Goal: Task Accomplishment & Management: Use online tool/utility

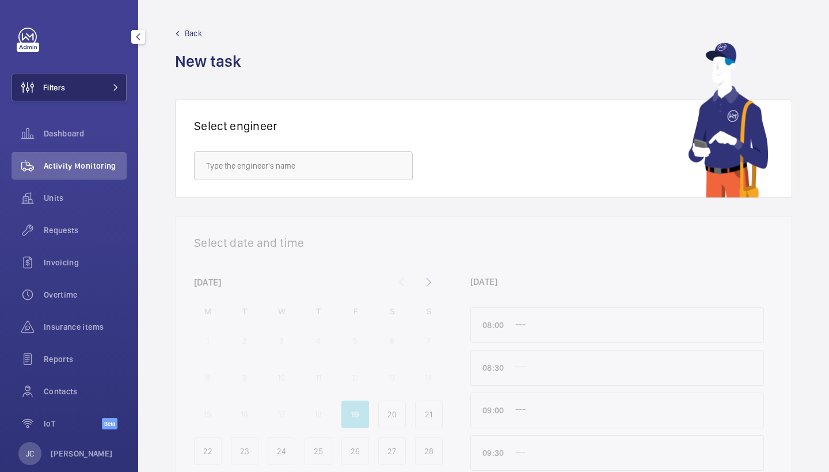
click at [97, 75] on button "Filters" at bounding box center [69, 88] width 115 height 28
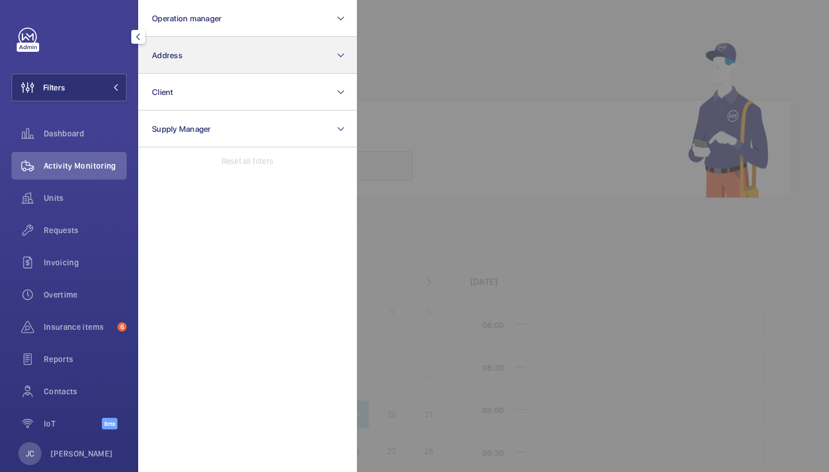
click at [181, 55] on span "Address" at bounding box center [167, 55] width 31 height 9
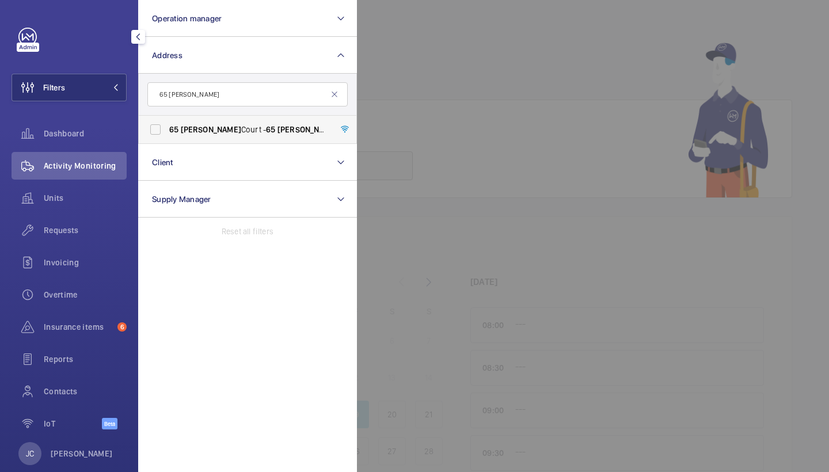
type input "65 winton"
click at [212, 133] on span "65 Winton Court - 65 Winton Court, LONDON N1 9AN" at bounding box center [248, 130] width 158 height 12
click at [167, 133] on input "65 Winton Court - 65 Winton Court, LONDON N1 9AN" at bounding box center [155, 129] width 23 height 23
checkbox input "true"
click at [109, 229] on span "Requests" at bounding box center [85, 231] width 83 height 12
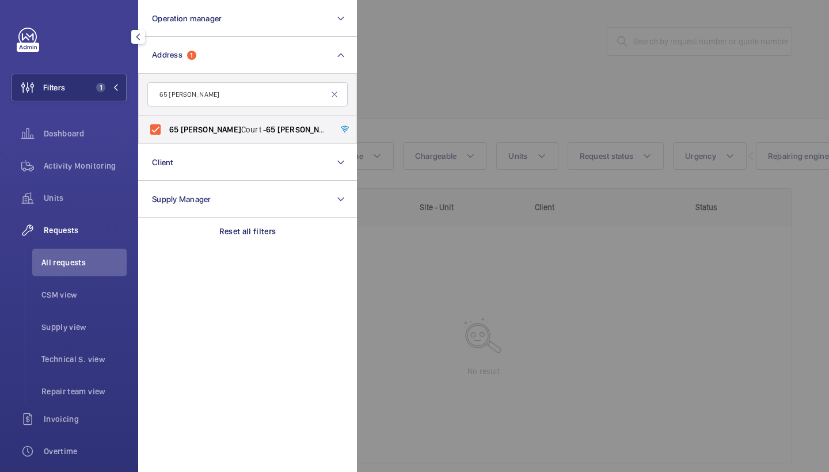
click at [503, 126] on div at bounding box center [771, 236] width 829 height 472
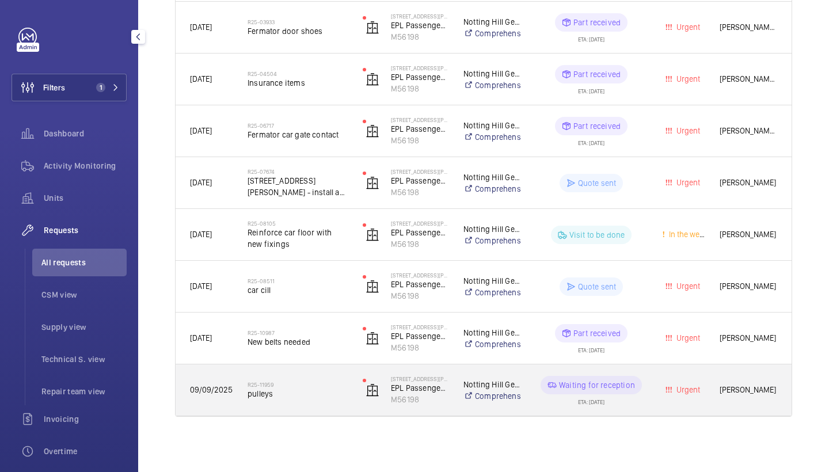
scroll to position [484, 0]
click at [315, 380] on div "R25-11959 pulleys" at bounding box center [298, 390] width 100 height 33
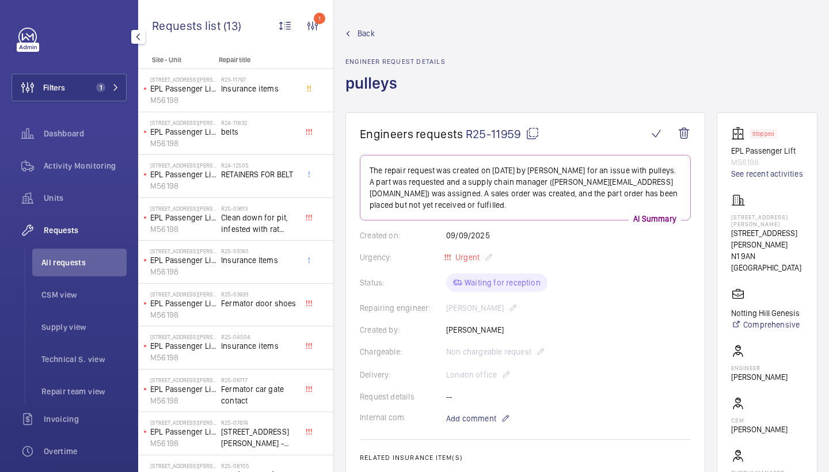
click at [368, 30] on span "Back" at bounding box center [366, 34] width 17 height 12
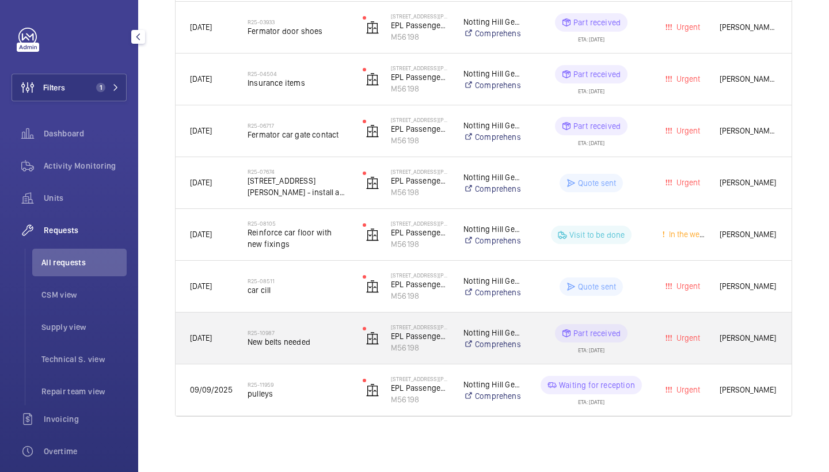
scroll to position [484, 0]
click at [258, 339] on span "New belts needed" at bounding box center [298, 342] width 100 height 12
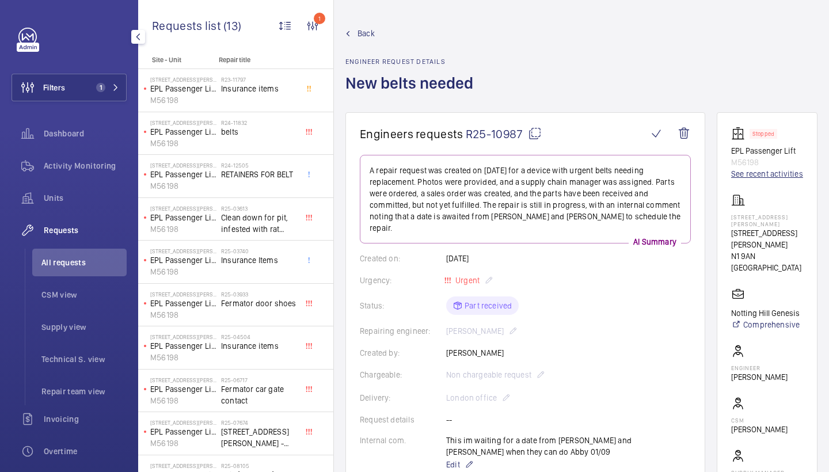
click at [737, 169] on link "See recent activities" at bounding box center [767, 174] width 72 height 12
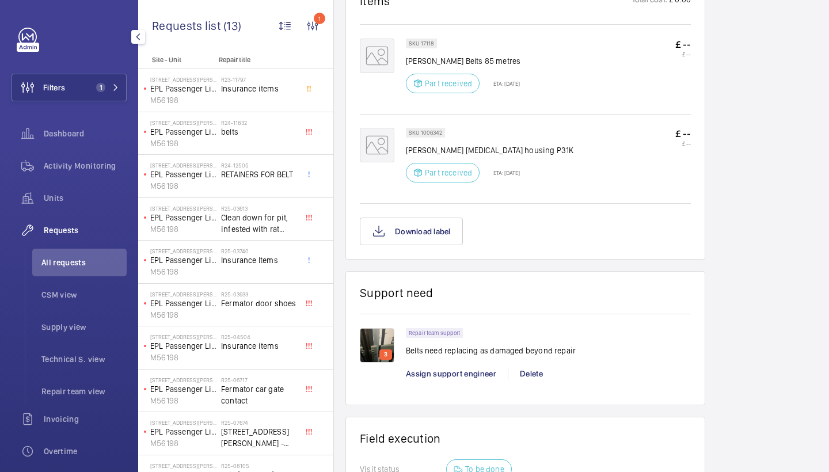
scroll to position [733, 0]
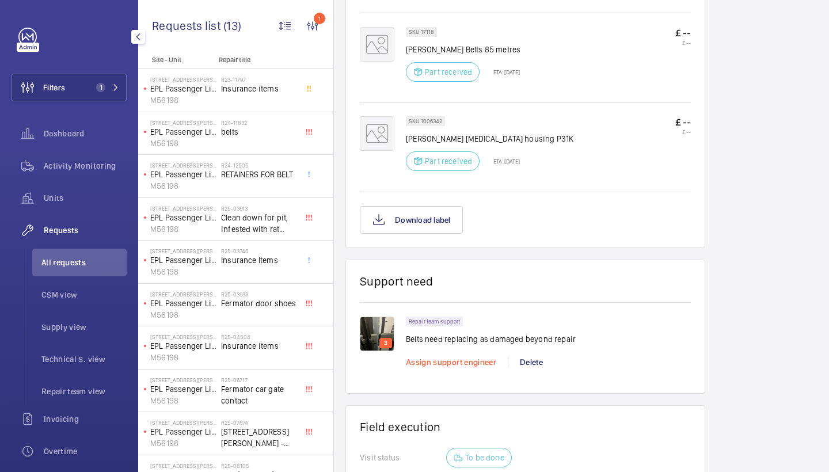
click at [445, 358] on span "Assign support engineer" at bounding box center [451, 362] width 90 height 9
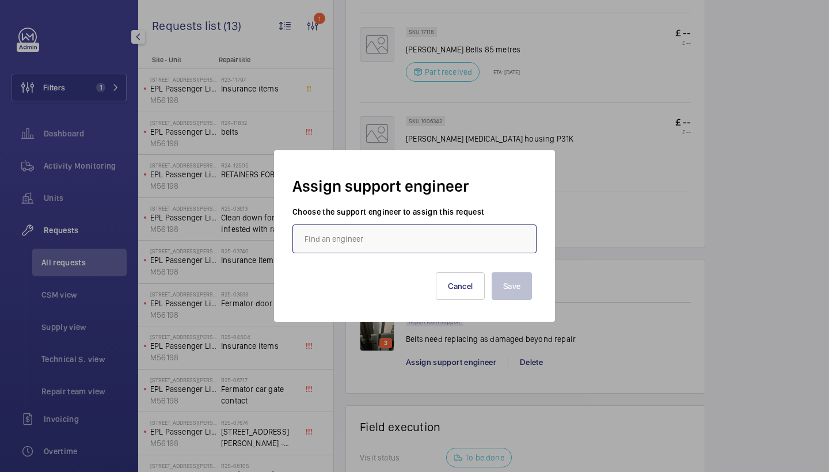
click at [389, 241] on input "text" at bounding box center [415, 239] width 244 height 29
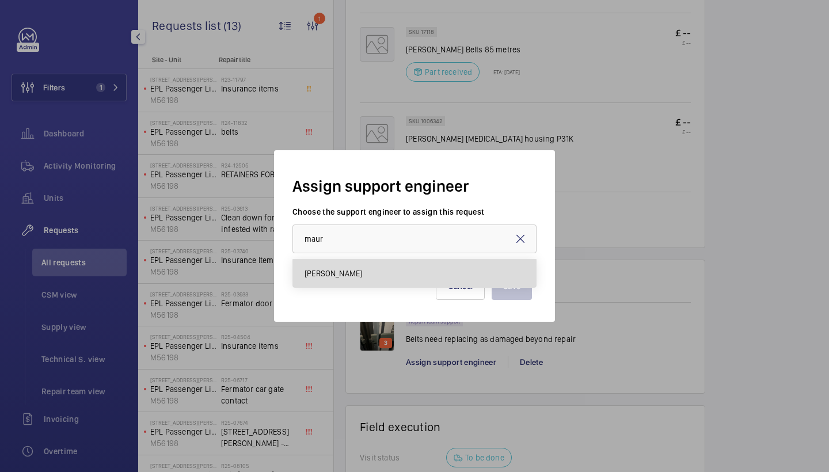
click at [353, 272] on span "Maurice Shanley" at bounding box center [334, 274] width 58 height 12
type input "Maurice Shanley"
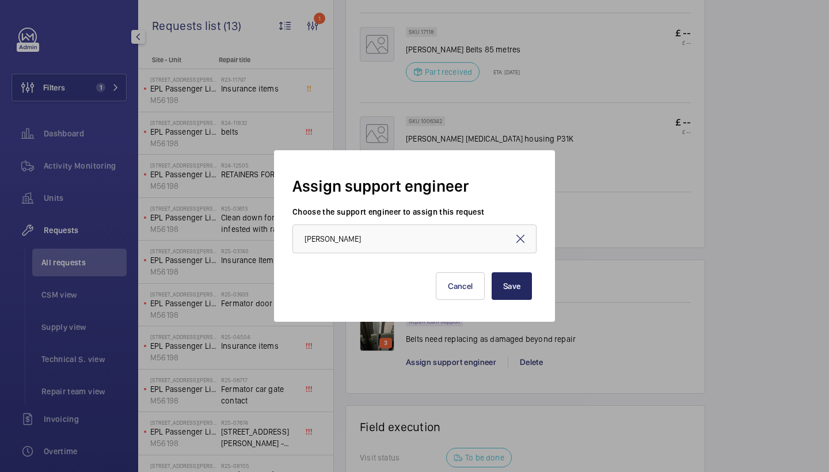
click at [505, 275] on button "Save" at bounding box center [512, 286] width 40 height 28
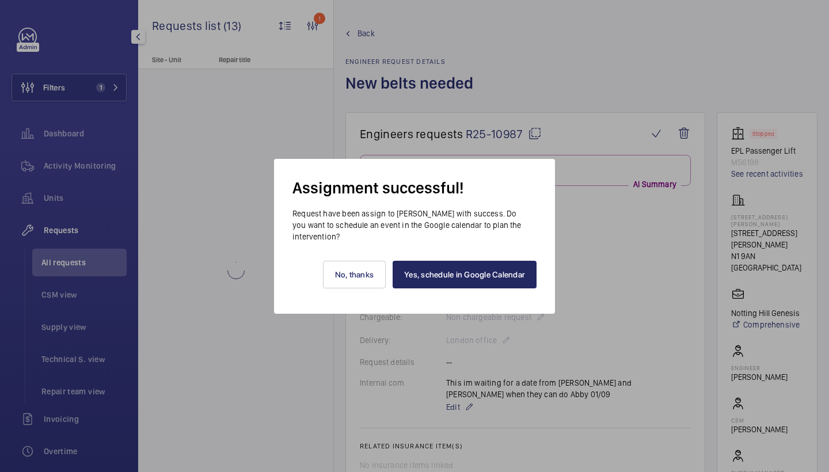
click at [483, 279] on link "Yes, schedule in Google Calendar" at bounding box center [465, 275] width 144 height 28
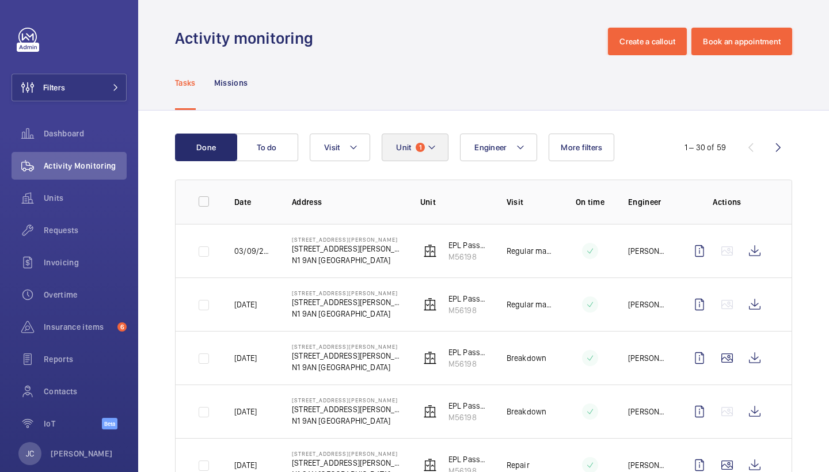
click at [409, 152] on button "Unit 1" at bounding box center [415, 148] width 67 height 28
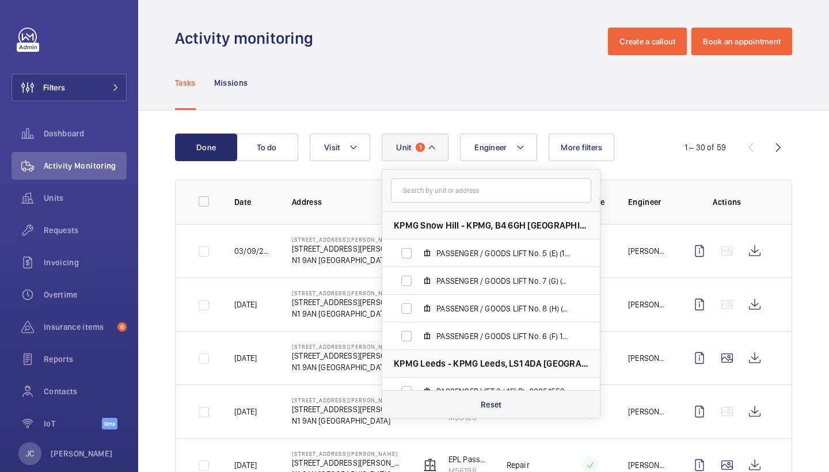
click at [482, 404] on p "Reset" at bounding box center [491, 405] width 21 height 12
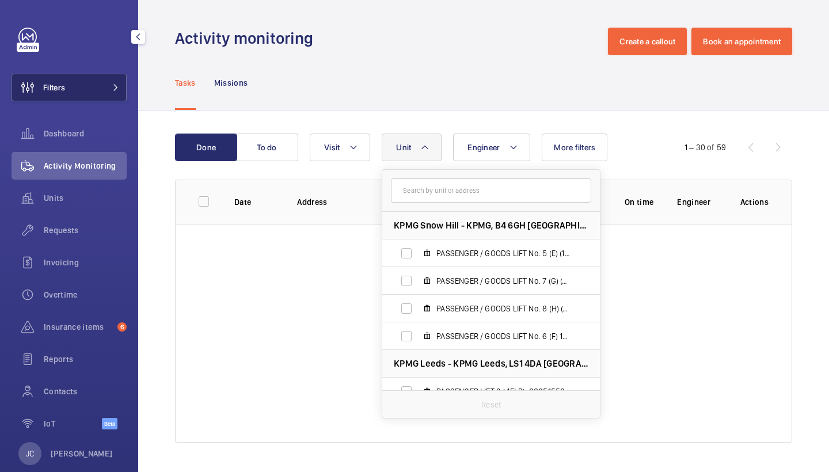
click at [86, 87] on button "Filters" at bounding box center [69, 88] width 115 height 28
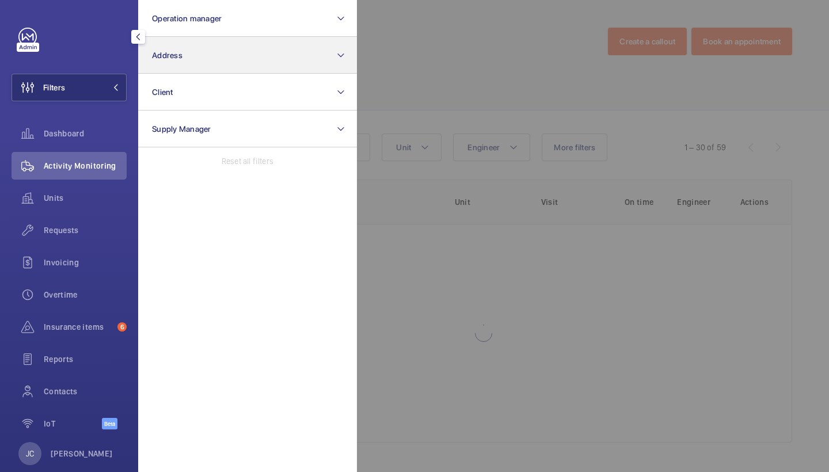
click at [230, 51] on button "Address" at bounding box center [247, 55] width 219 height 37
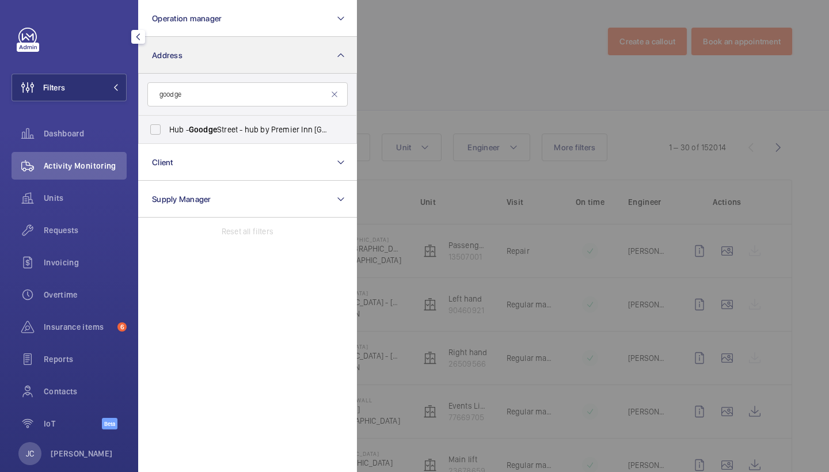
type input "Goodge"
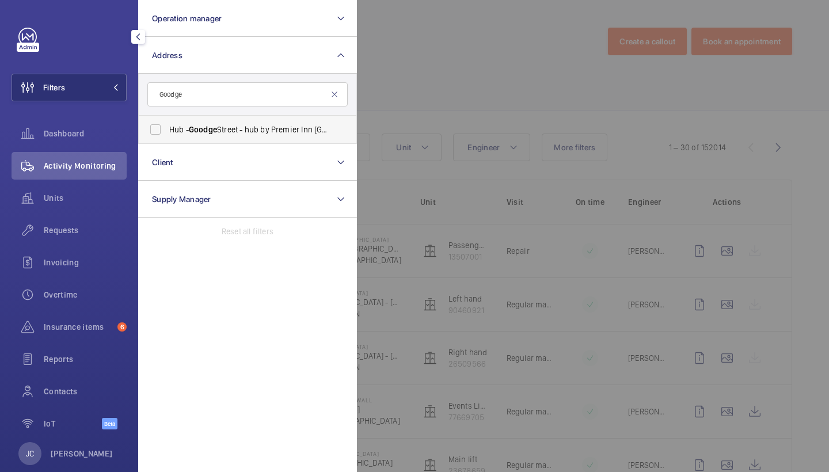
drag, startPoint x: 230, startPoint y: 51, endPoint x: 257, endPoint y: 133, distance: 86.7
click at [238, 134] on span "Hub - [GEOGRAPHIC_DATA] - hub by [GEOGRAPHIC_DATA] [GEOGRAPHIC_DATA]" at bounding box center [248, 130] width 158 height 12
click at [167, 134] on input "Hub - [GEOGRAPHIC_DATA] - hub by [GEOGRAPHIC_DATA] [GEOGRAPHIC_DATA]" at bounding box center [155, 129] width 23 height 23
checkbox input "true"
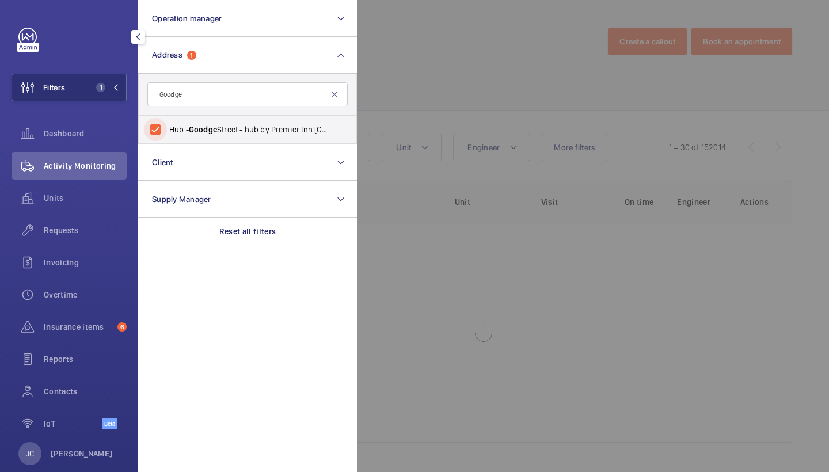
click at [391, 107] on div at bounding box center [771, 236] width 829 height 472
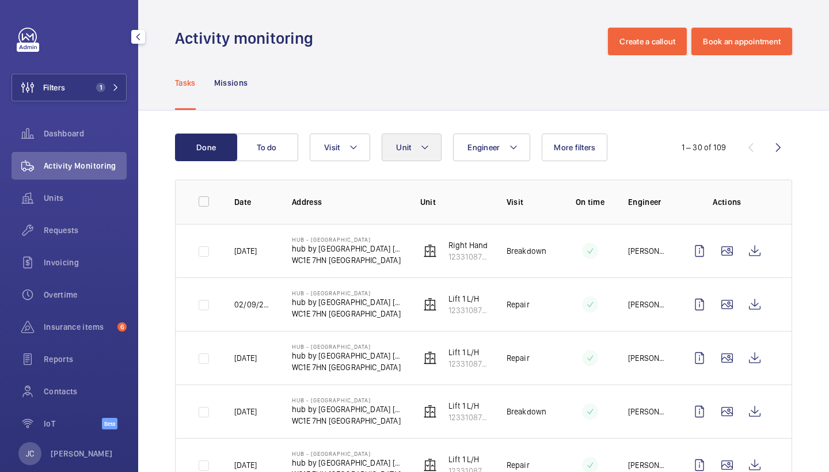
click at [412, 149] on button "Unit" at bounding box center [412, 148] width 60 height 28
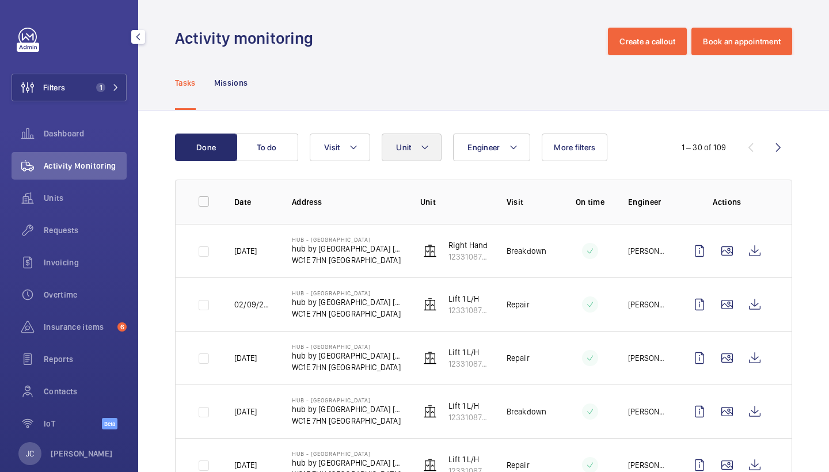
click at [419, 150] on button "Unit" at bounding box center [412, 148] width 60 height 28
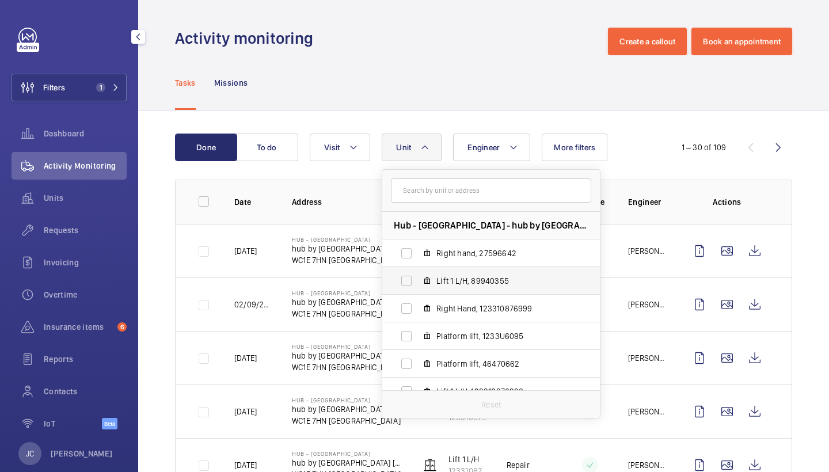
click at [473, 285] on span "Lift 1 L/H, 89940355" at bounding box center [504, 281] width 134 height 12
click at [418, 285] on input "Lift 1 L/H, 89940355" at bounding box center [406, 281] width 23 height 23
checkbox input "true"
click at [517, 64] on div "Tasks Missions" at bounding box center [483, 82] width 617 height 55
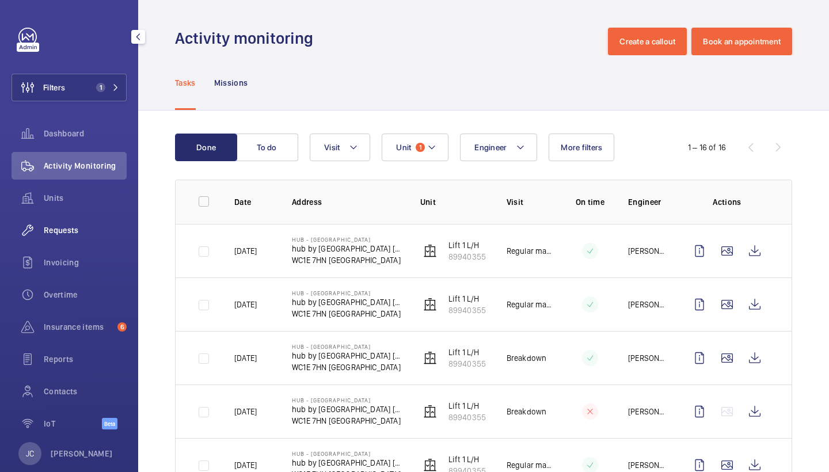
click at [93, 232] on span "Requests" at bounding box center [85, 231] width 83 height 12
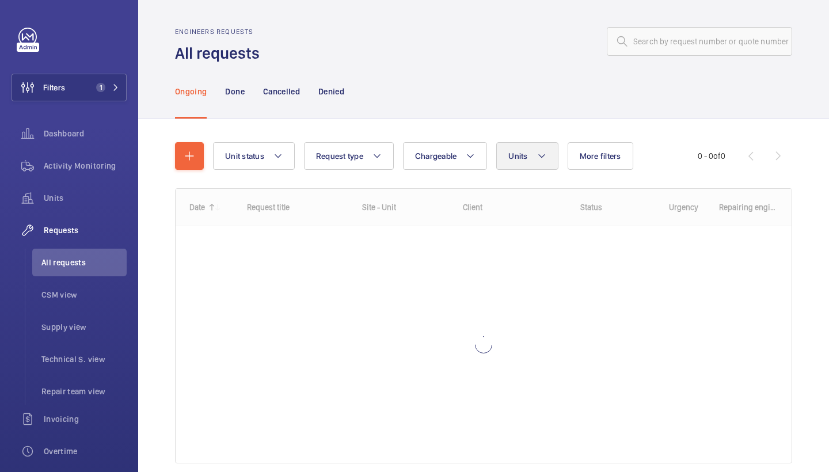
click at [524, 165] on button "Units" at bounding box center [527, 156] width 62 height 28
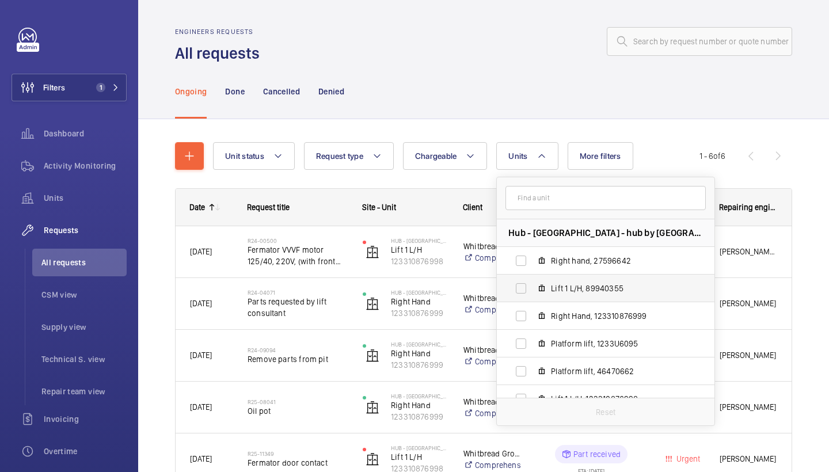
click at [564, 290] on span "Lift 1 L/H, 89940355" at bounding box center [618, 289] width 134 height 12
click at [533, 290] on input "Lift 1 L/H, 89940355" at bounding box center [521, 288] width 23 height 23
checkbox input "true"
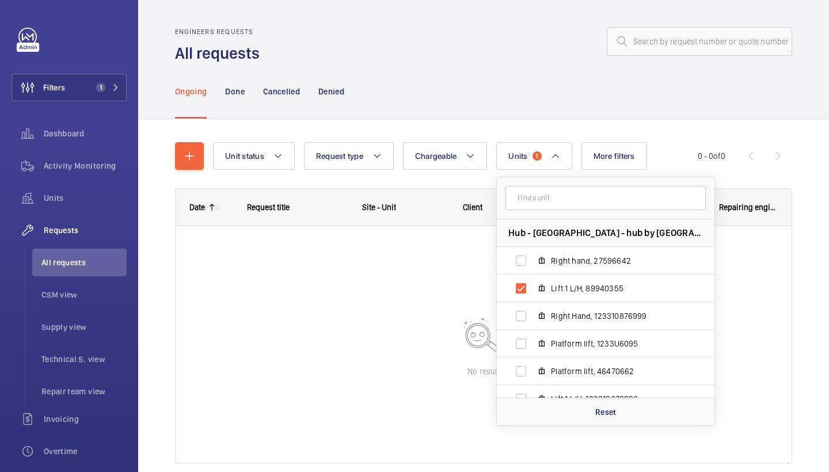
click at [499, 92] on div "Ongoing Done Cancelled Denied" at bounding box center [483, 91] width 617 height 55
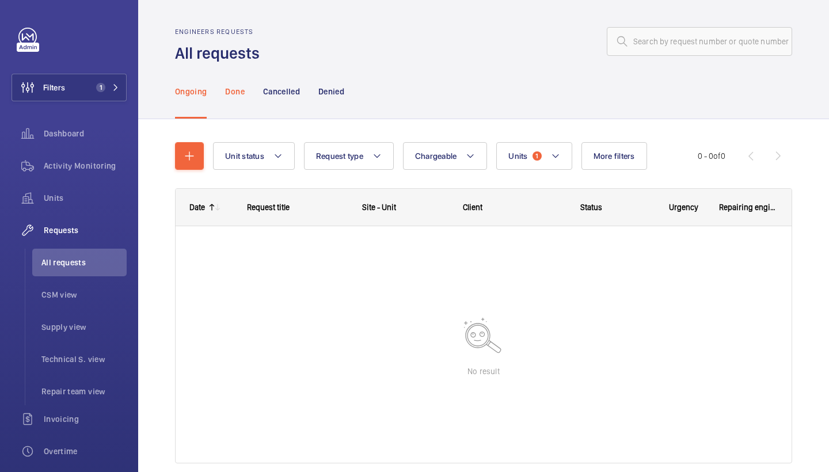
click at [244, 96] on p "Done" at bounding box center [234, 92] width 19 height 12
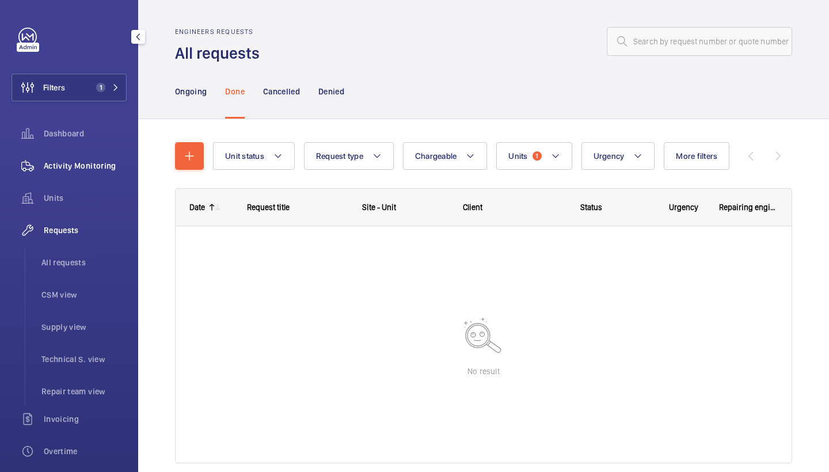
drag, startPoint x: 83, startPoint y: 163, endPoint x: 90, endPoint y: 160, distance: 7.7
click at [83, 164] on span "Activity Monitoring" at bounding box center [85, 166] width 83 height 12
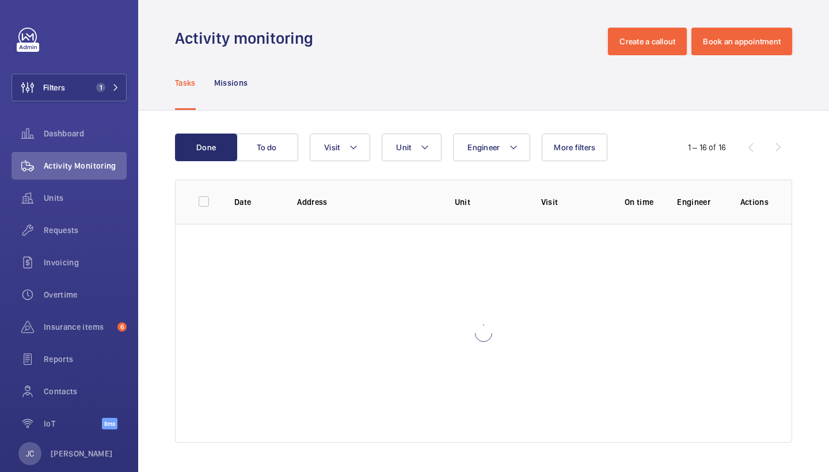
click at [446, 147] on div "Engineer Unit Visit More filters" at bounding box center [482, 148] width 344 height 28
click at [430, 151] on mat-icon at bounding box center [424, 148] width 9 height 14
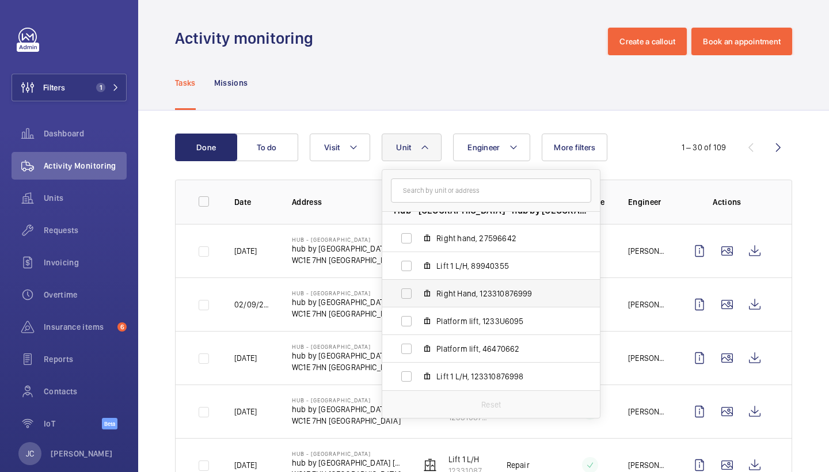
scroll to position [15, 0]
click at [501, 380] on span "Lift 1 L/H, 123310876998" at bounding box center [504, 377] width 134 height 12
click at [418, 380] on input "Lift 1 L/H, 123310876998" at bounding box center [406, 376] width 23 height 23
checkbox input "true"
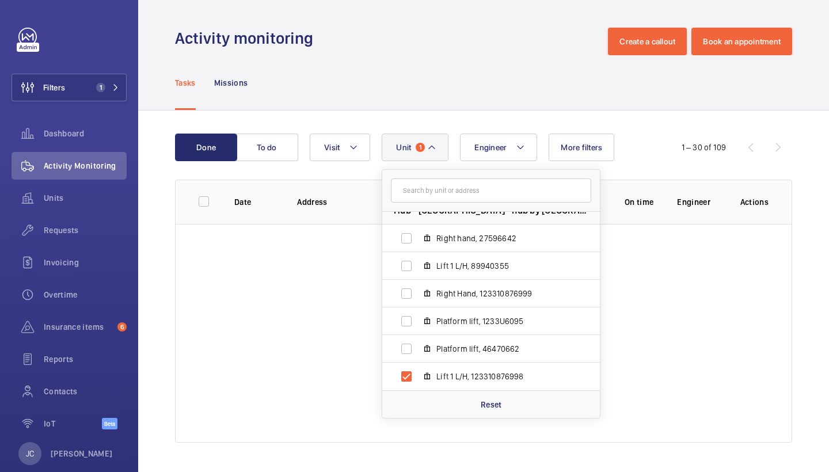
click at [498, 69] on div "Tasks Missions" at bounding box center [483, 82] width 617 height 55
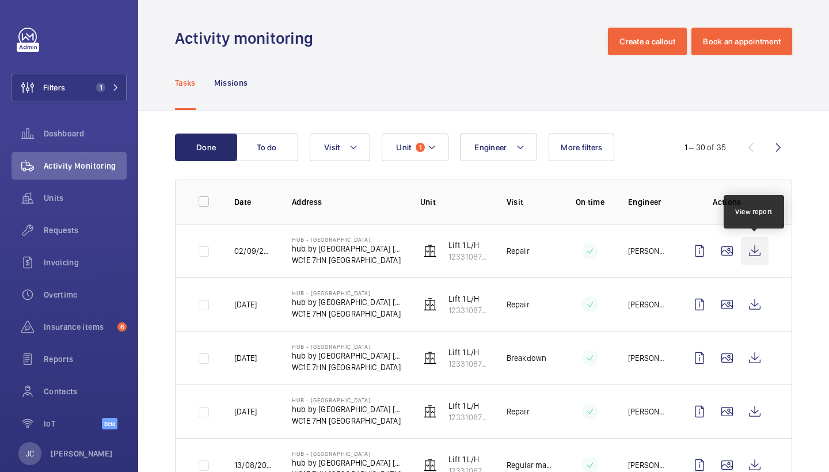
click at [759, 242] on wm-front-icon-button at bounding box center [755, 251] width 28 height 28
click at [419, 139] on button "Unit 1" at bounding box center [415, 148] width 67 height 28
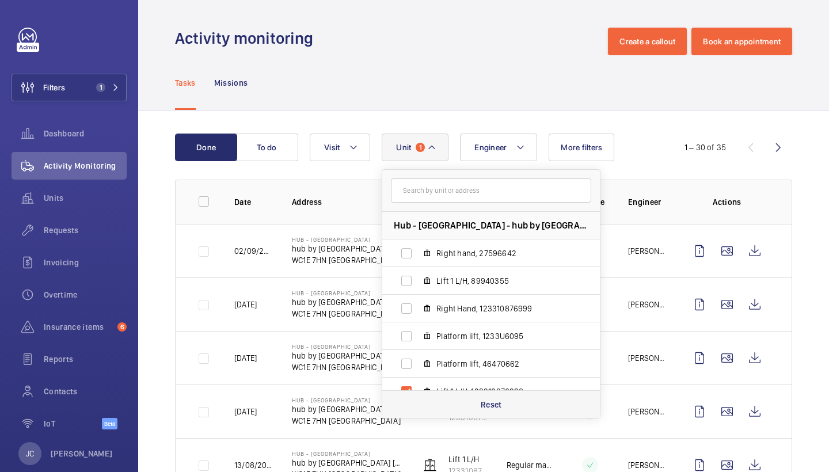
click at [492, 405] on p "Reset" at bounding box center [491, 405] width 21 height 12
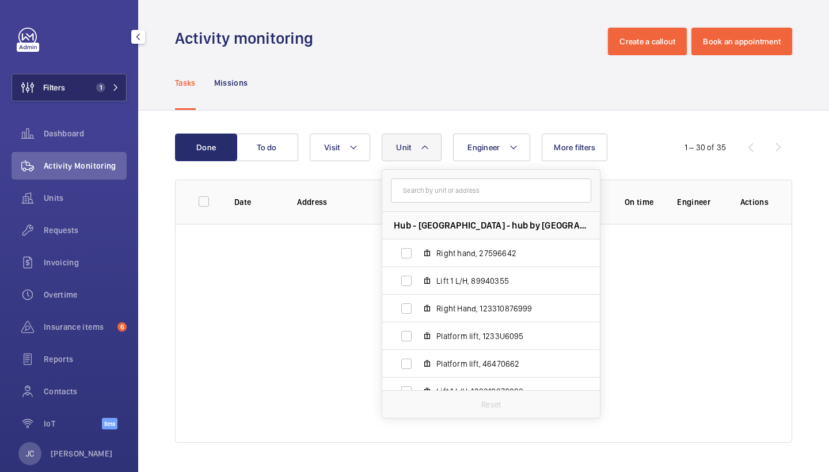
click at [106, 89] on span "1" at bounding box center [106, 87] width 28 height 9
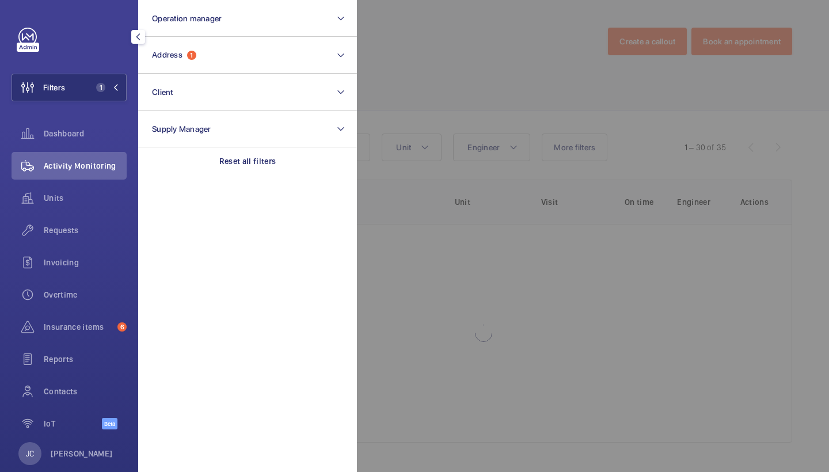
click at [258, 187] on section "Operation manager Address 1 Client Supply Manager Reset all filters" at bounding box center [247, 236] width 219 height 472
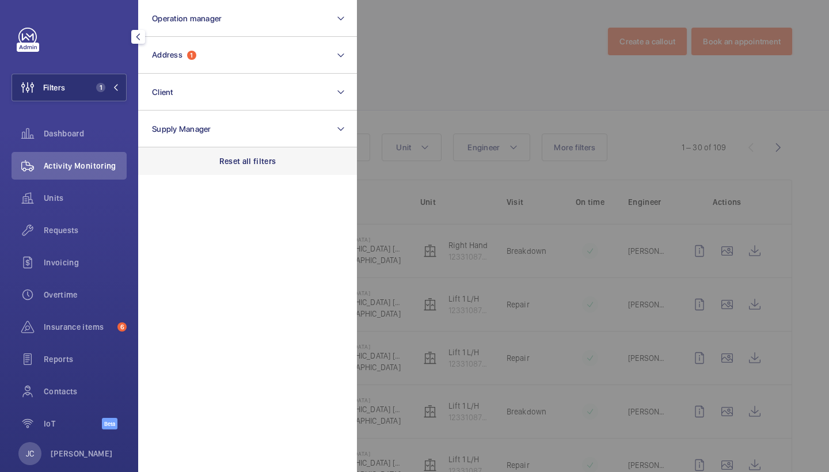
click at [254, 166] on p "Reset all filters" at bounding box center [247, 162] width 57 height 12
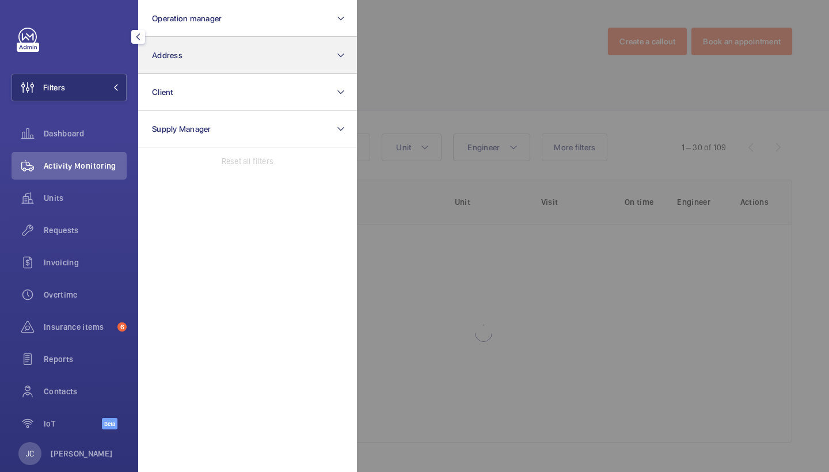
click at [222, 58] on button "Address" at bounding box center [247, 55] width 219 height 37
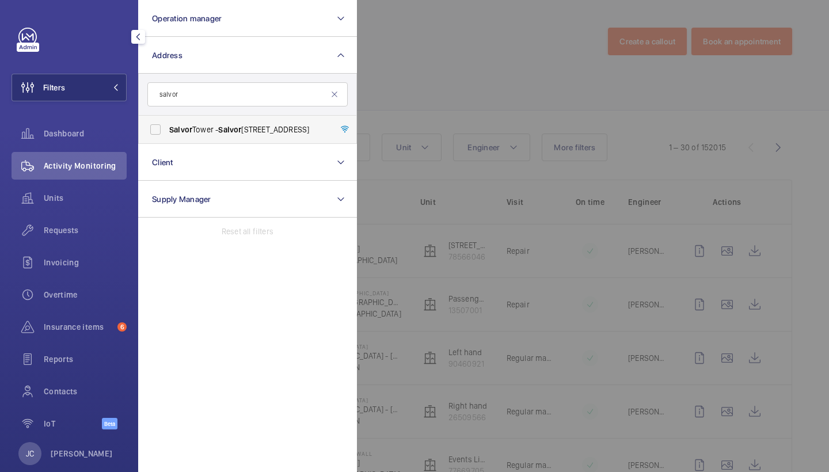
type input "salvor"
click at [210, 131] on span "Salvor [STREET_ADDRESS]" at bounding box center [248, 130] width 158 height 12
click at [167, 131] on input "Salvor [STREET_ADDRESS]" at bounding box center [155, 129] width 23 height 23
checkbox input "true"
click at [466, 36] on div at bounding box center [771, 236] width 829 height 472
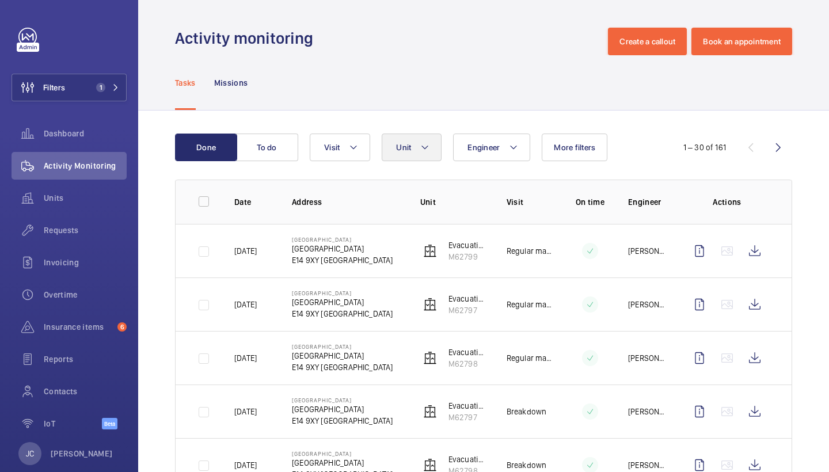
click at [423, 155] on button "Unit" at bounding box center [412, 148] width 60 height 28
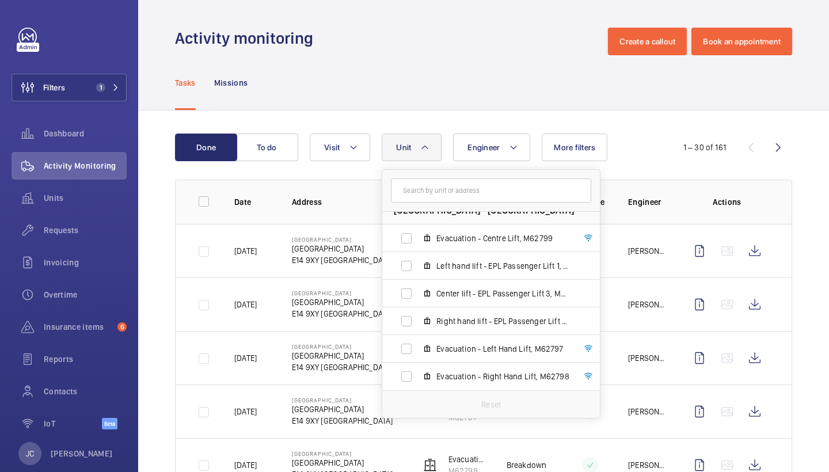
scroll to position [15, 0]
click at [467, 92] on div "Tasks Missions" at bounding box center [483, 82] width 617 height 55
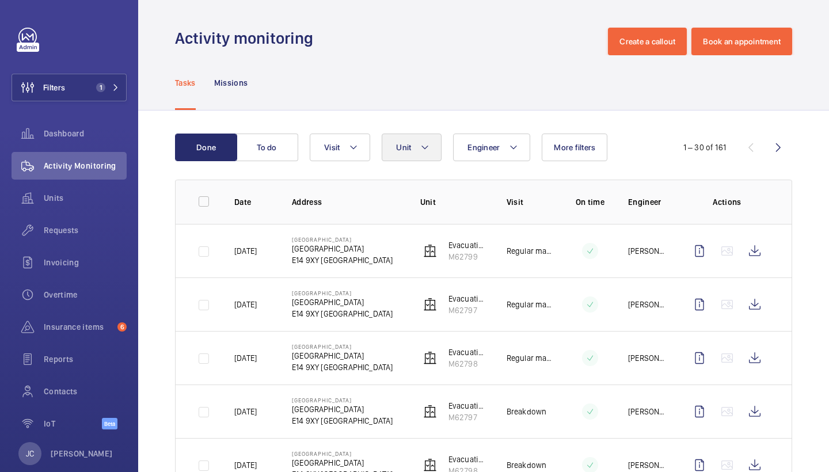
click at [418, 139] on button "Unit" at bounding box center [412, 148] width 60 height 28
